Goal: Task Accomplishment & Management: Manage account settings

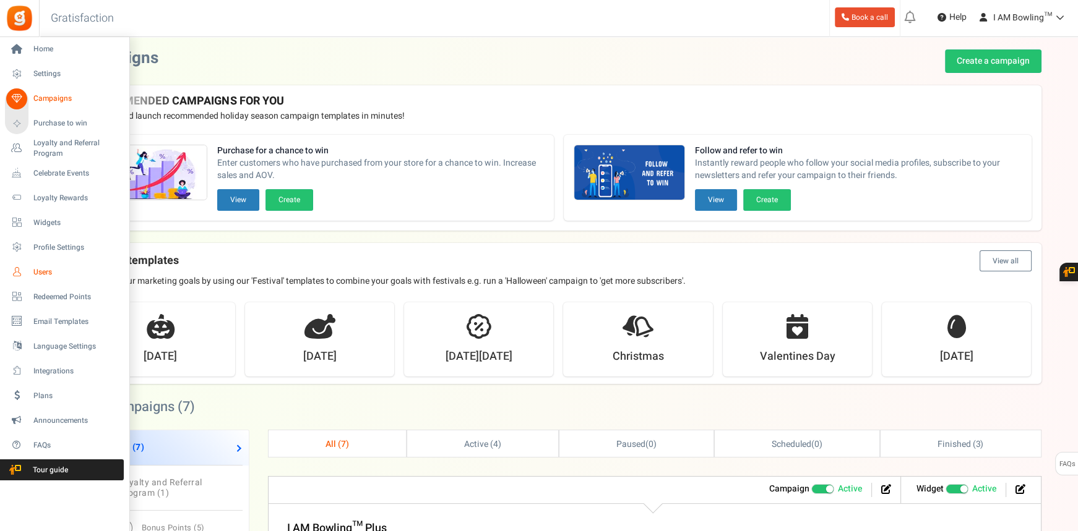
click at [47, 270] on span "Users" at bounding box center [76, 272] width 87 height 11
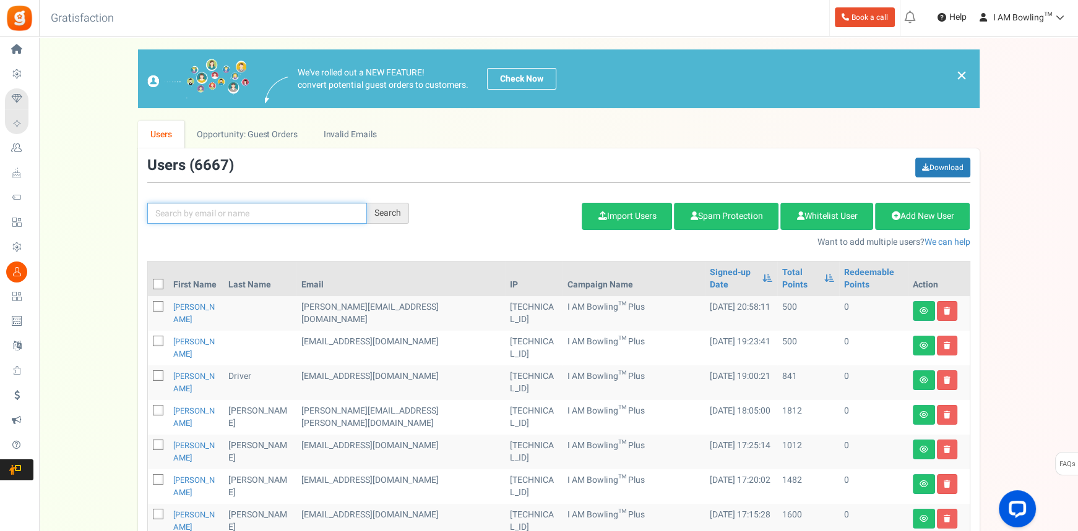
click at [275, 219] on input "text" at bounding box center [257, 213] width 220 height 21
paste input "[EMAIL_ADDRESS][PERSON_NAME][DOMAIN_NAME]"
type input "[EMAIL_ADDRESS][PERSON_NAME][DOMAIN_NAME]"
click at [390, 213] on div "Search" at bounding box center [388, 213] width 42 height 21
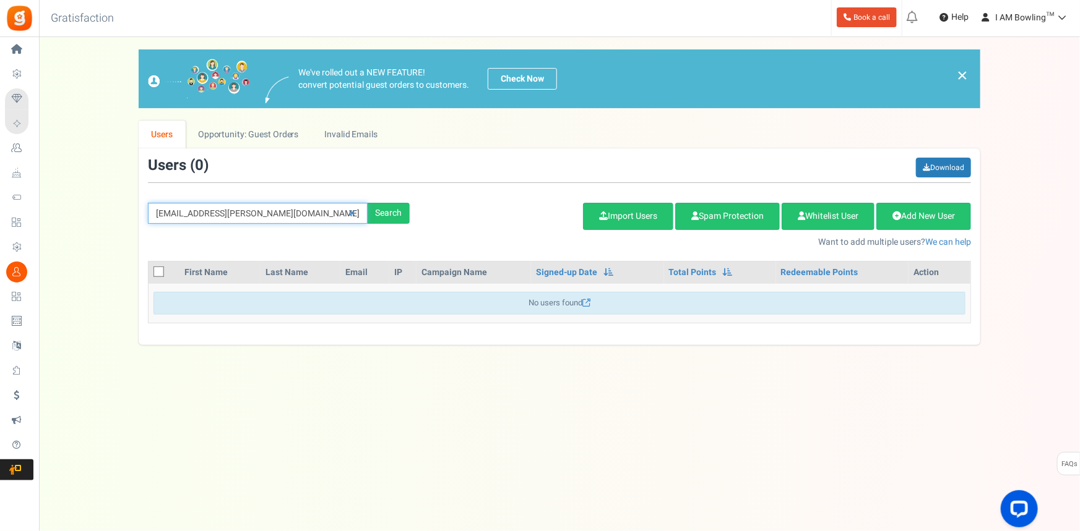
click at [285, 204] on input "[EMAIL_ADDRESS][PERSON_NAME][DOMAIN_NAME]" at bounding box center [258, 213] width 220 height 21
click at [264, 129] on link "Opportunity: Guest Orders" at bounding box center [249, 135] width 126 height 28
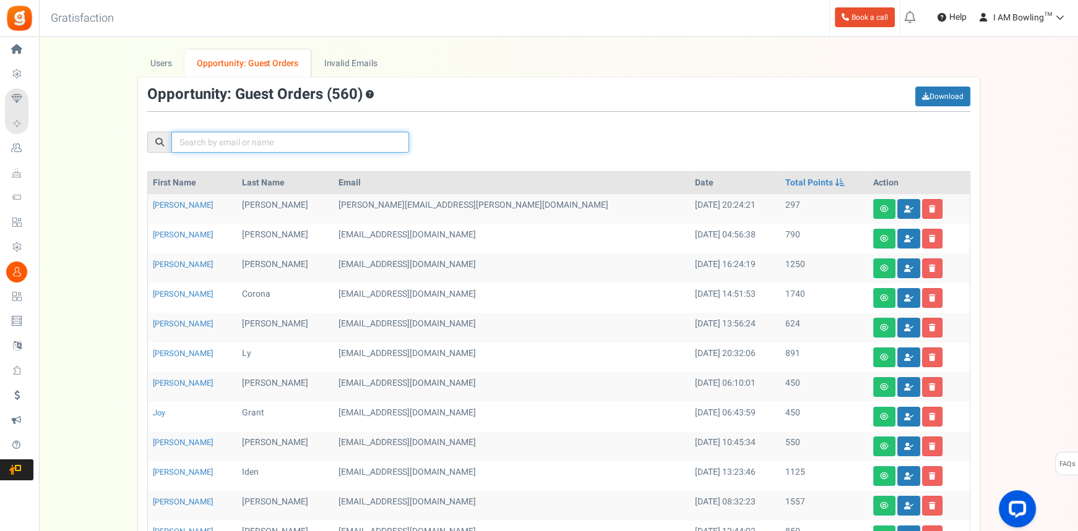
click at [254, 145] on input "text" at bounding box center [290, 142] width 238 height 21
paste input "[EMAIL_ADDRESS][PERSON_NAME][DOMAIN_NAME]"
type input "[EMAIL_ADDRESS][PERSON_NAME][DOMAIN_NAME]"
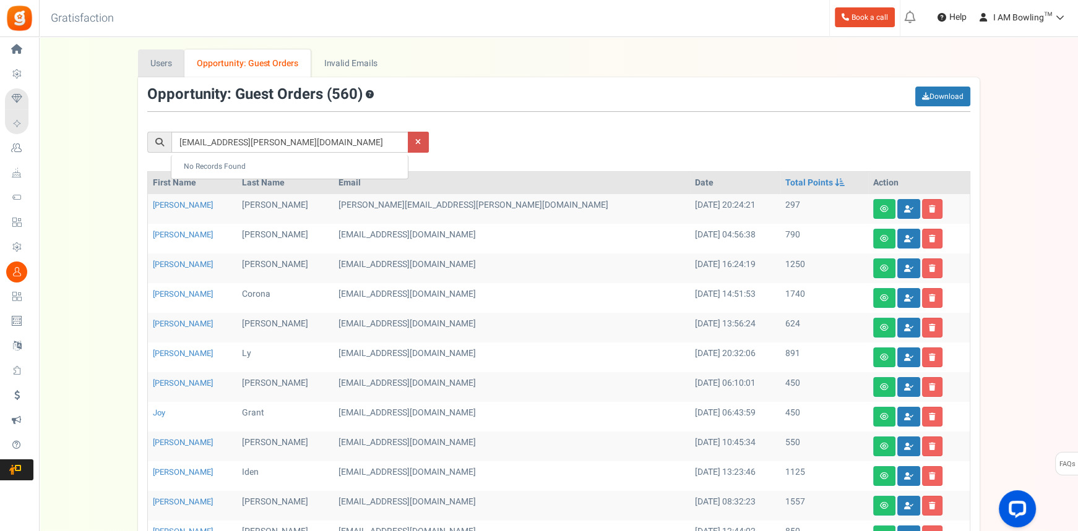
click at [162, 57] on link "Users" at bounding box center [161, 63] width 47 height 28
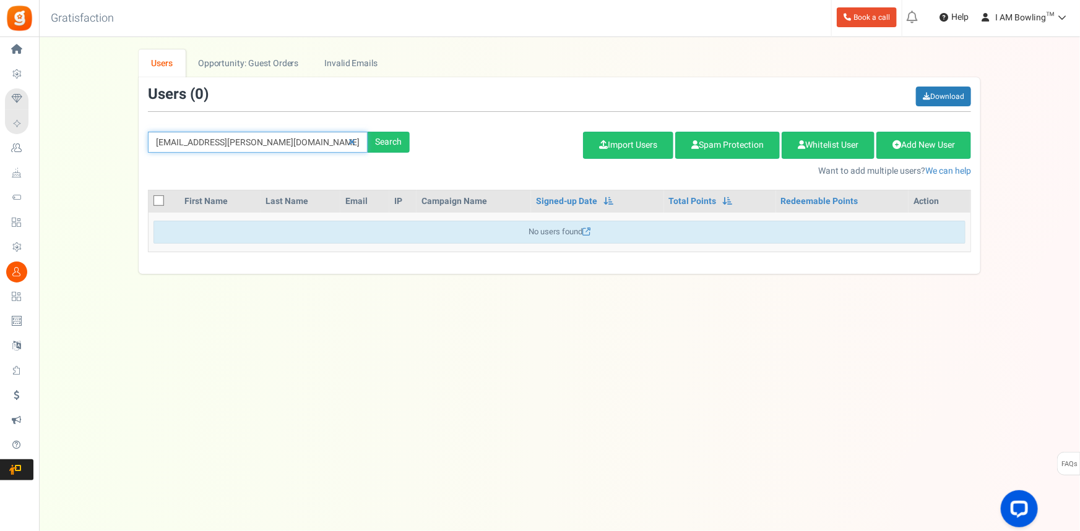
click at [218, 140] on input "[EMAIL_ADDRESS][PERSON_NAME][DOMAIN_NAME]" at bounding box center [258, 142] width 220 height 21
click at [192, 142] on input "[EMAIL_ADDRESS][PERSON_NAME][DOMAIN_NAME]" at bounding box center [258, 142] width 220 height 21
paste input "a"
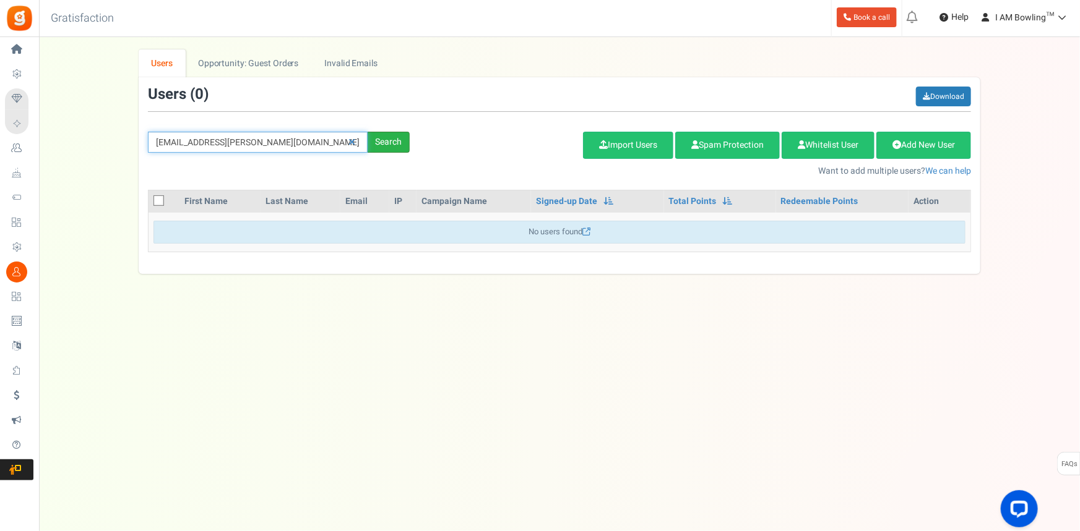
type input "[EMAIL_ADDRESS][PERSON_NAME][DOMAIN_NAME]"
click at [397, 140] on div "Search" at bounding box center [389, 142] width 42 height 21
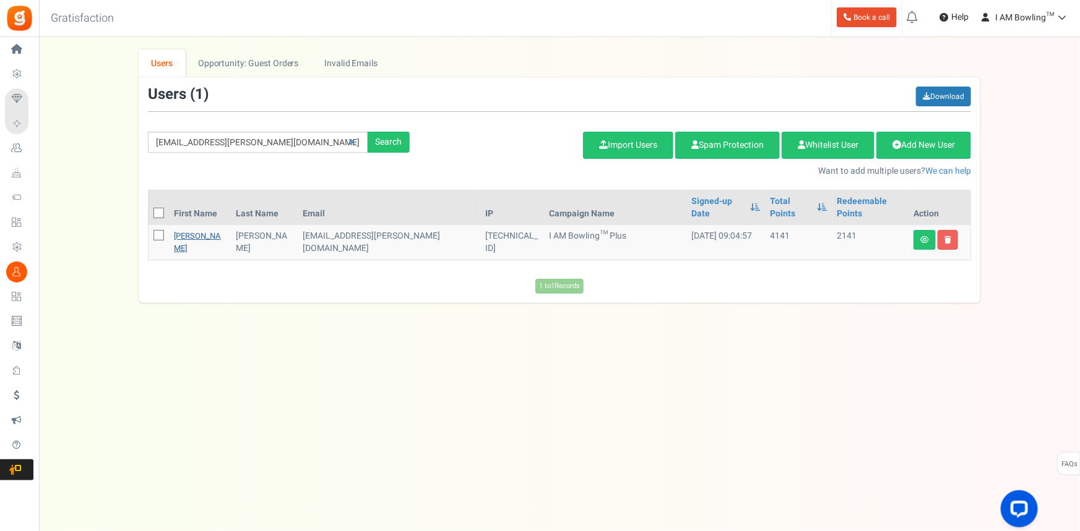
click at [189, 230] on link "[PERSON_NAME]" at bounding box center [197, 242] width 47 height 24
